Goal: Information Seeking & Learning: Learn about a topic

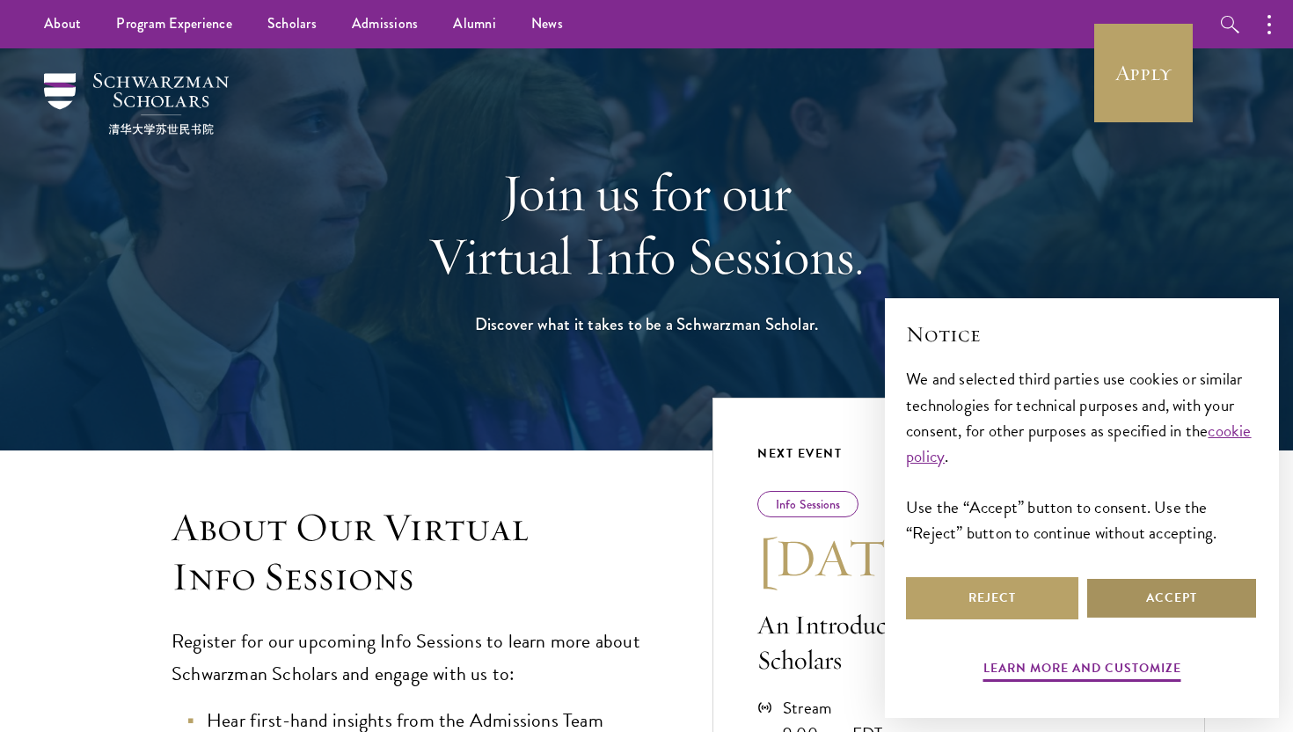
click at [1117, 598] on button "Accept" at bounding box center [1171, 598] width 172 height 42
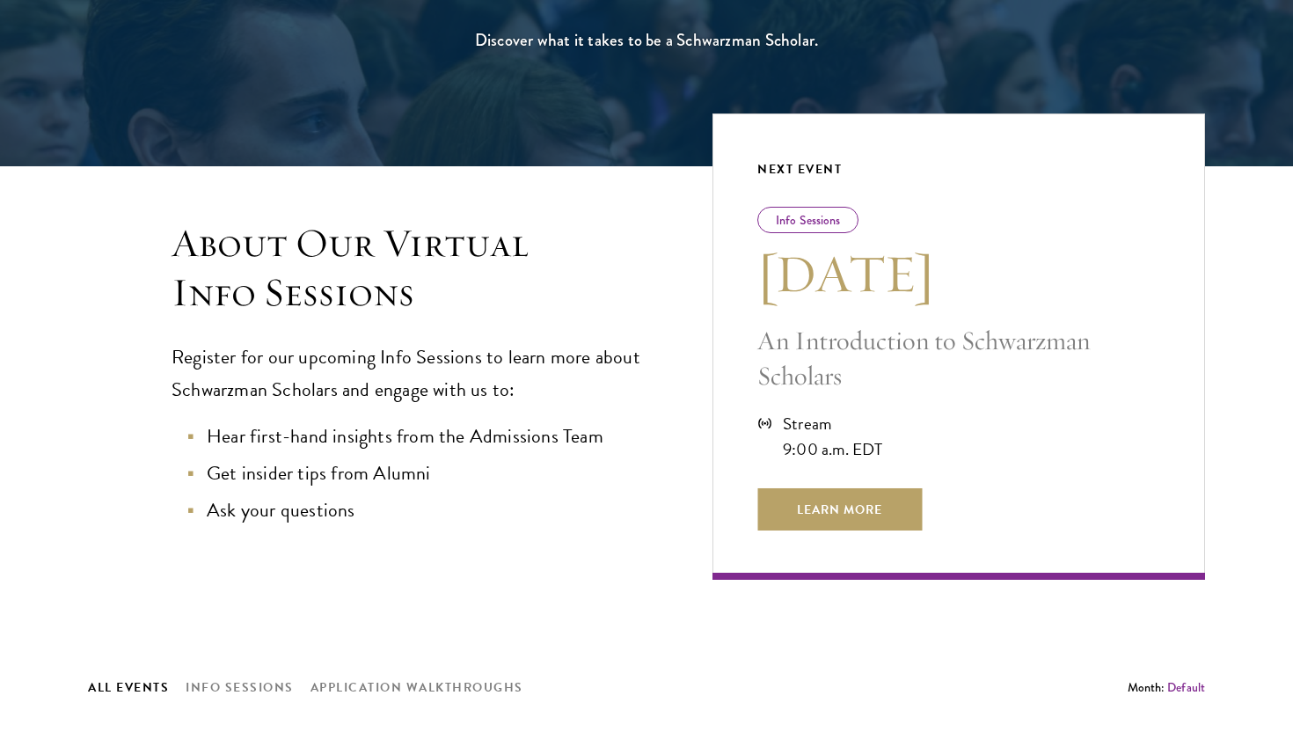
scroll to position [287, 0]
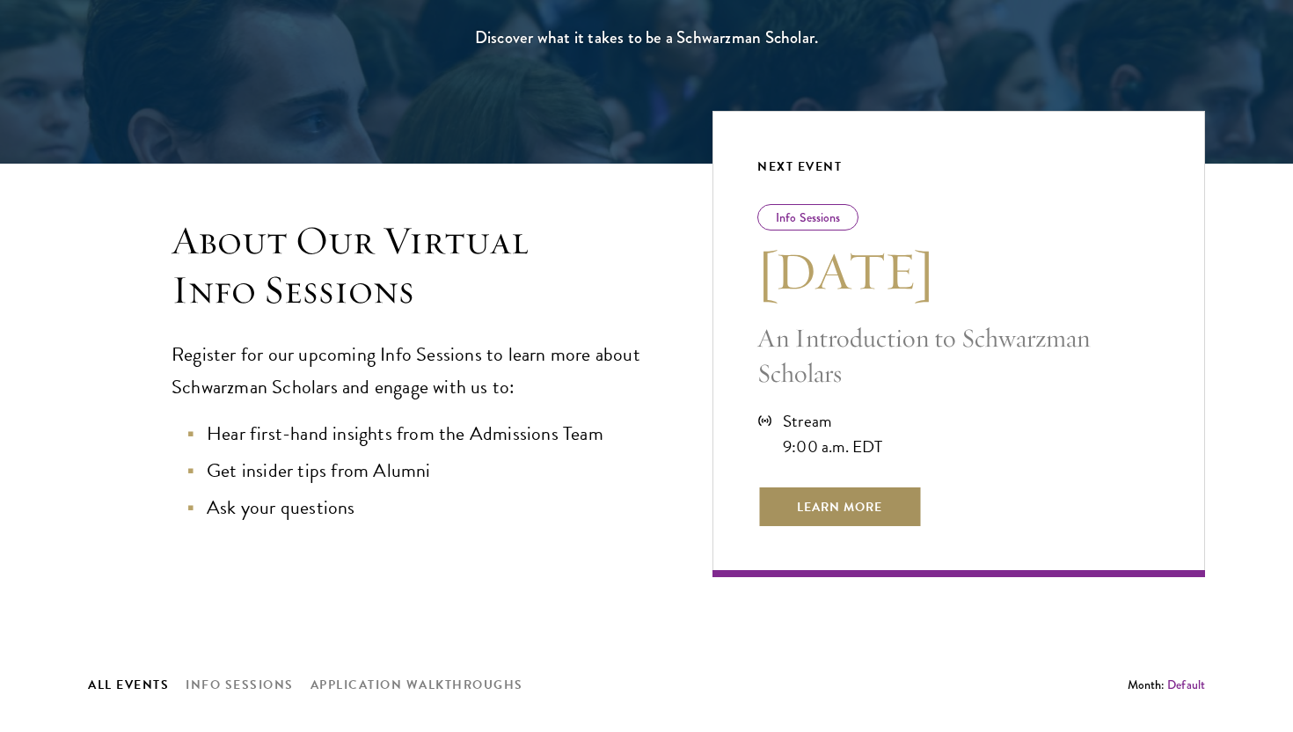
click at [839, 506] on span "Learn More" at bounding box center [839, 506] width 164 height 42
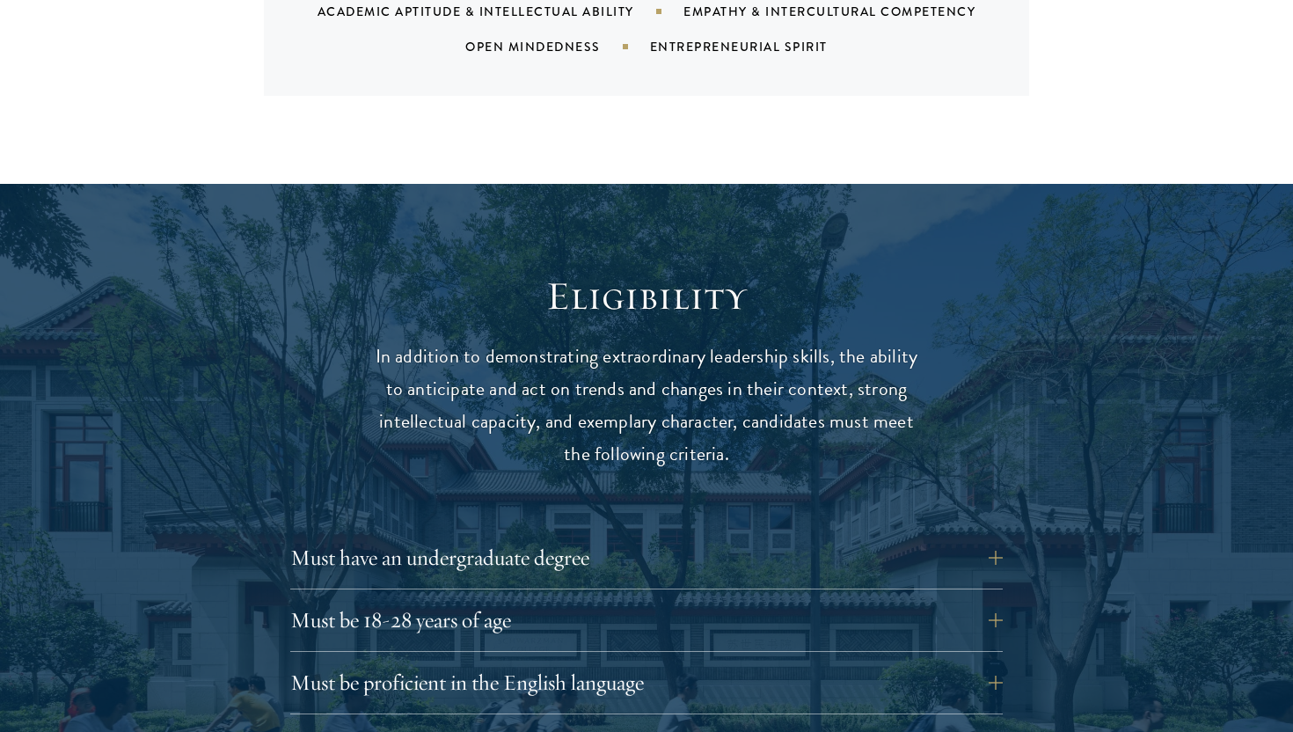
scroll to position [2409, 0]
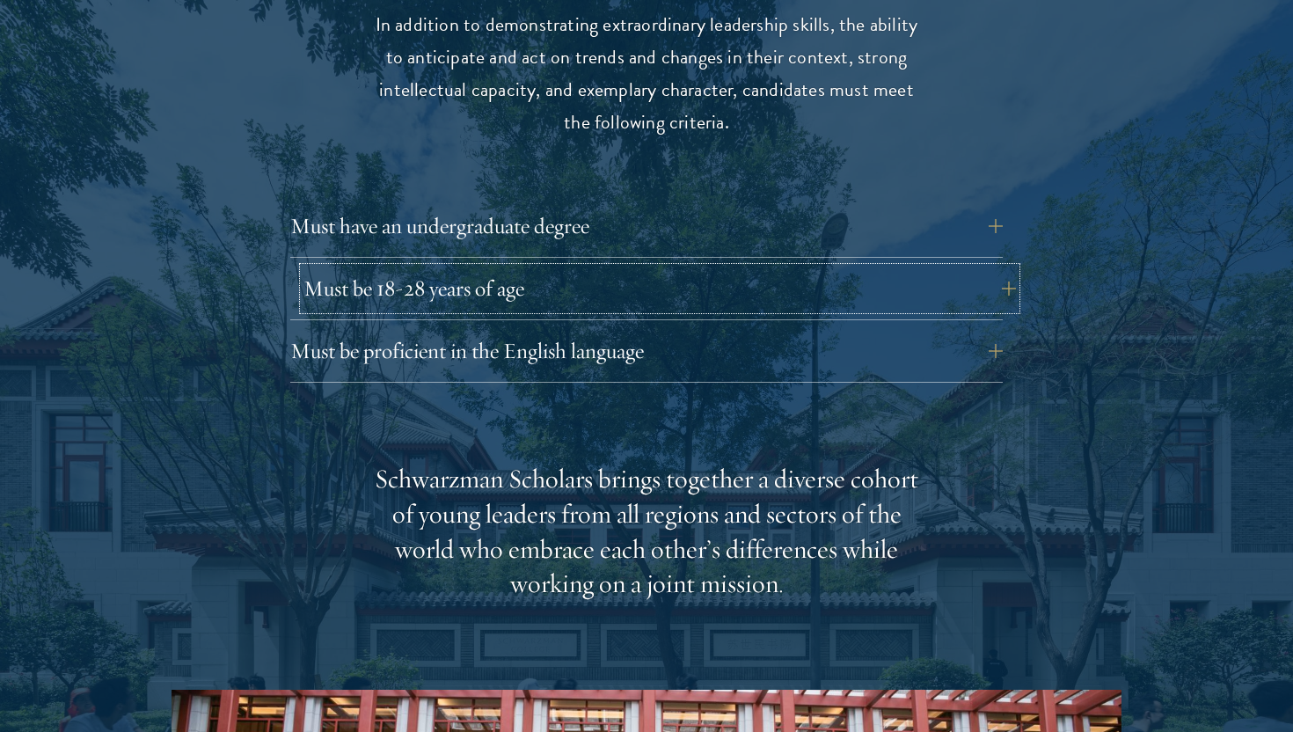
click at [478, 270] on button "Must be 18-28 years of age" at bounding box center [659, 288] width 712 height 42
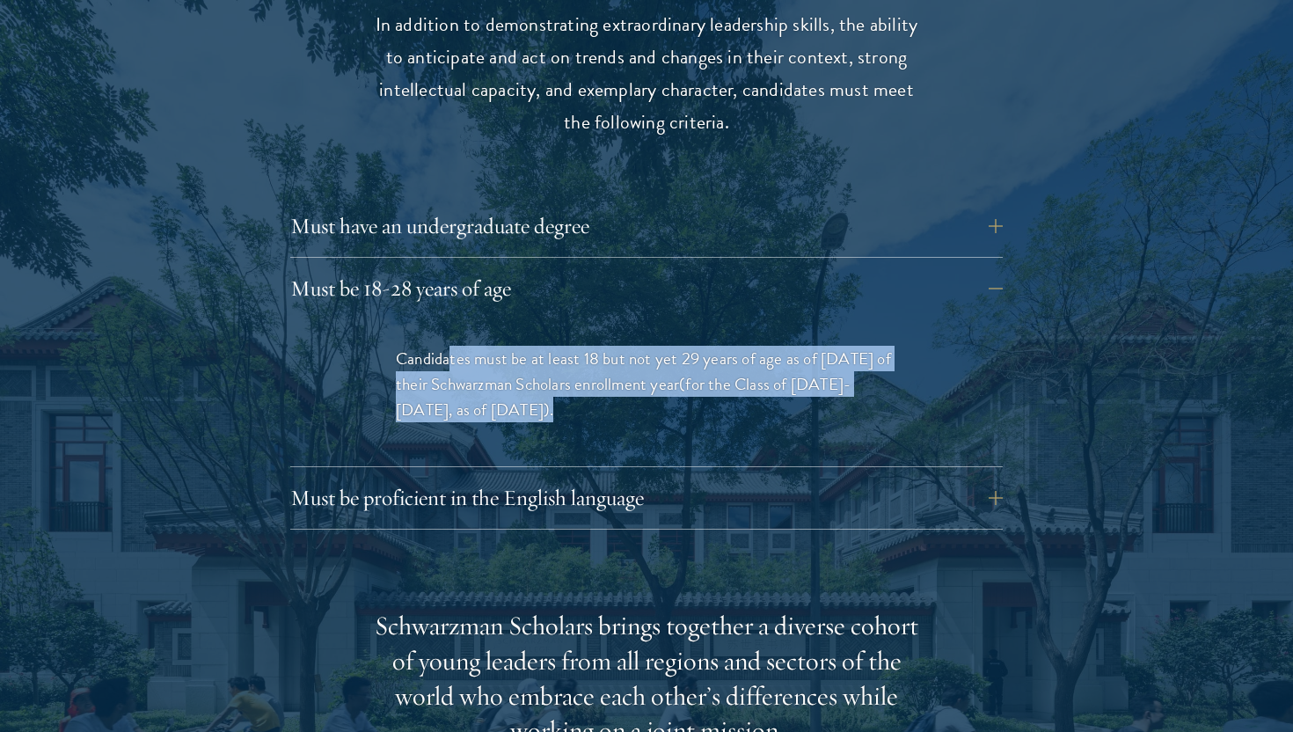
drag, startPoint x: 449, startPoint y: 324, endPoint x: 589, endPoint y: 384, distance: 152.4
click at [589, 384] on p "Candidates must be at least 18 but not yet 29 years of age as of August 1 of th…" at bounding box center [646, 384] width 501 height 77
click at [578, 395] on div "Candidates must be at least 18 but not yet 29 years of age as of August 1 of th…" at bounding box center [646, 392] width 607 height 147
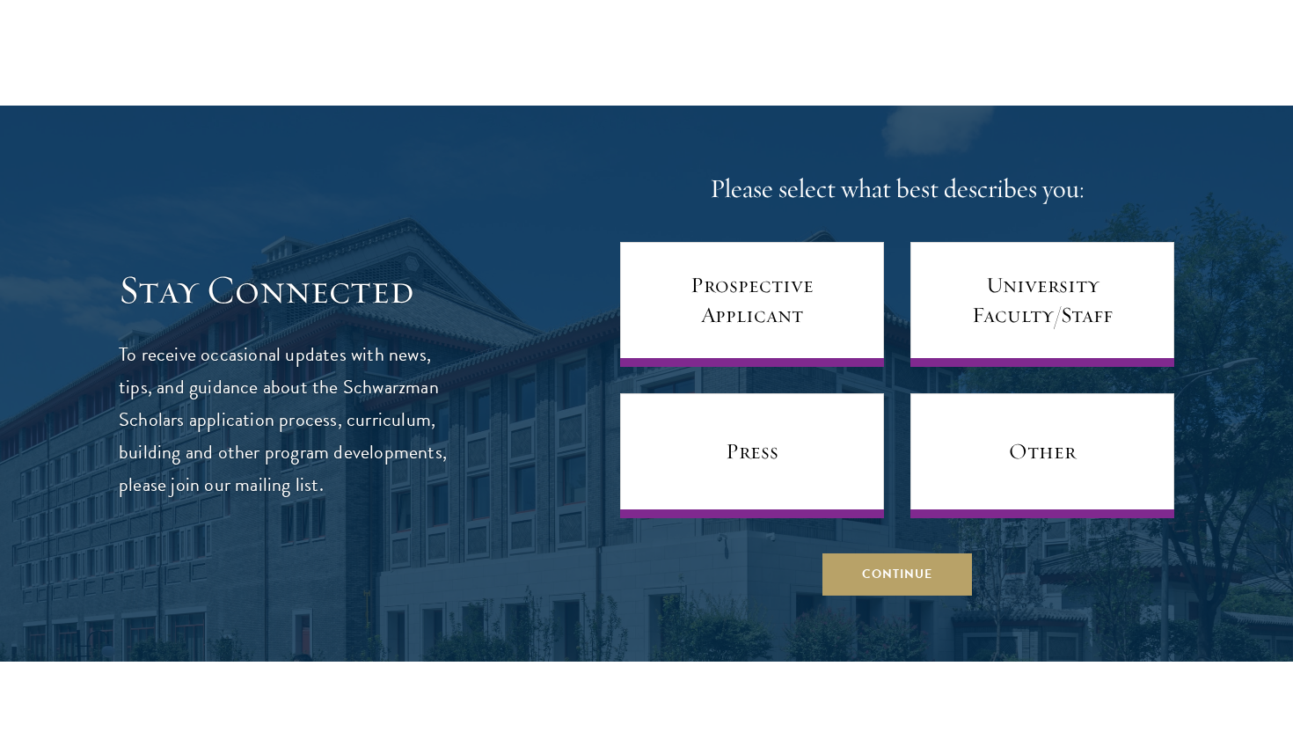
scroll to position [2296, 0]
